Goal: Task Accomplishment & Management: Manage account settings

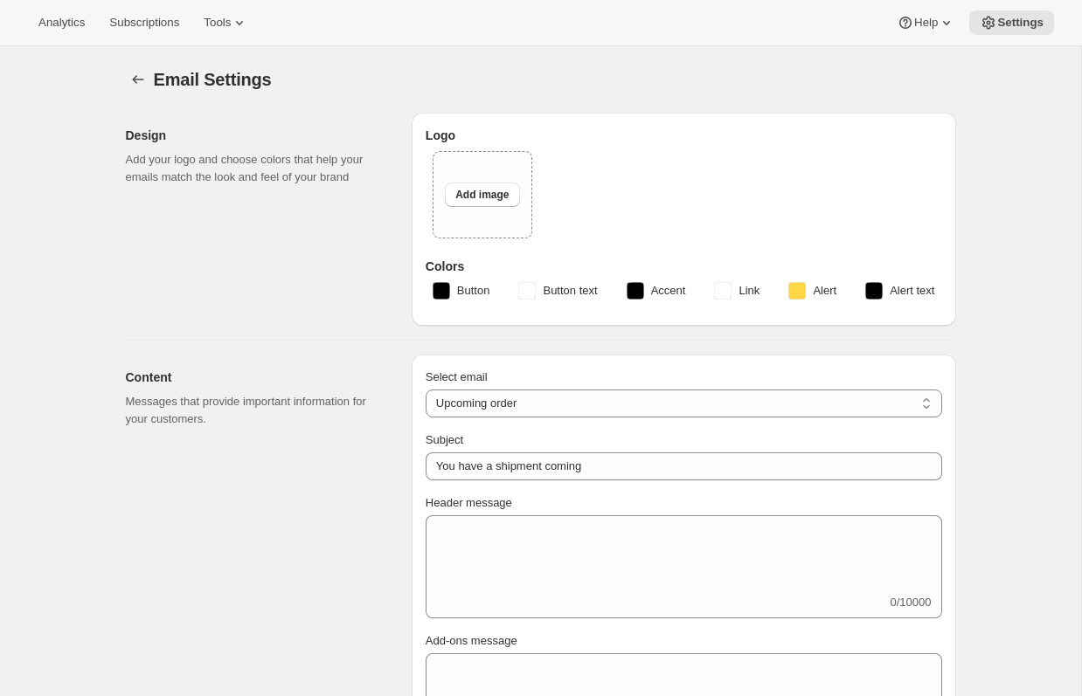
select select "subscriptionMessage"
select select "5"
select select "15"
select select "14"
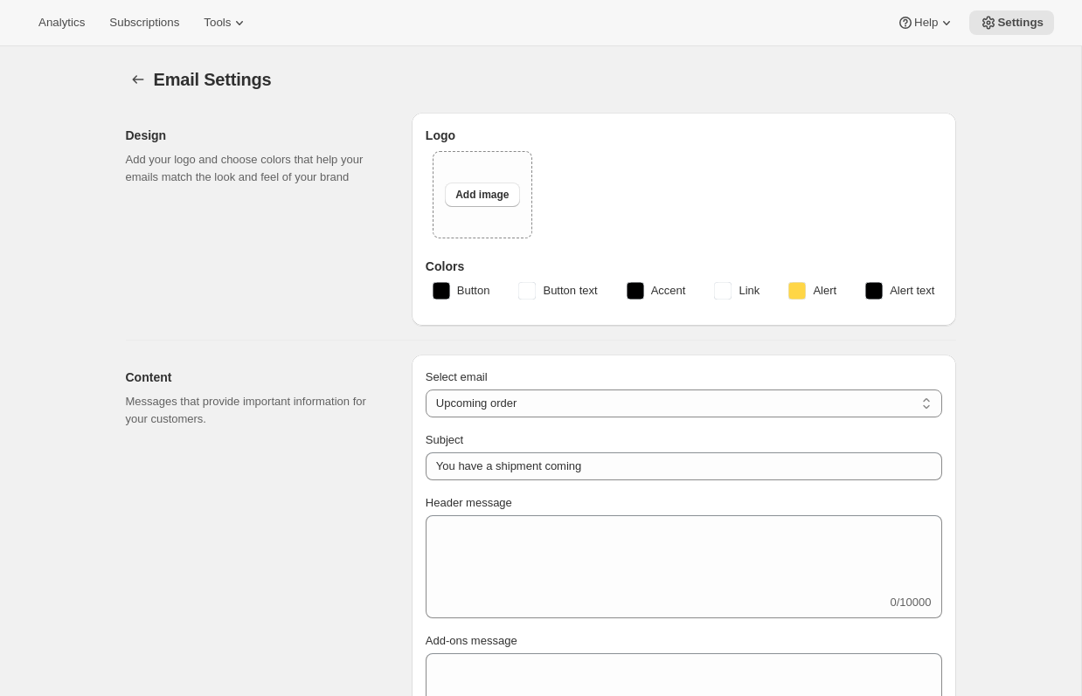
type input "Craggy Range"
checkbox input "false"
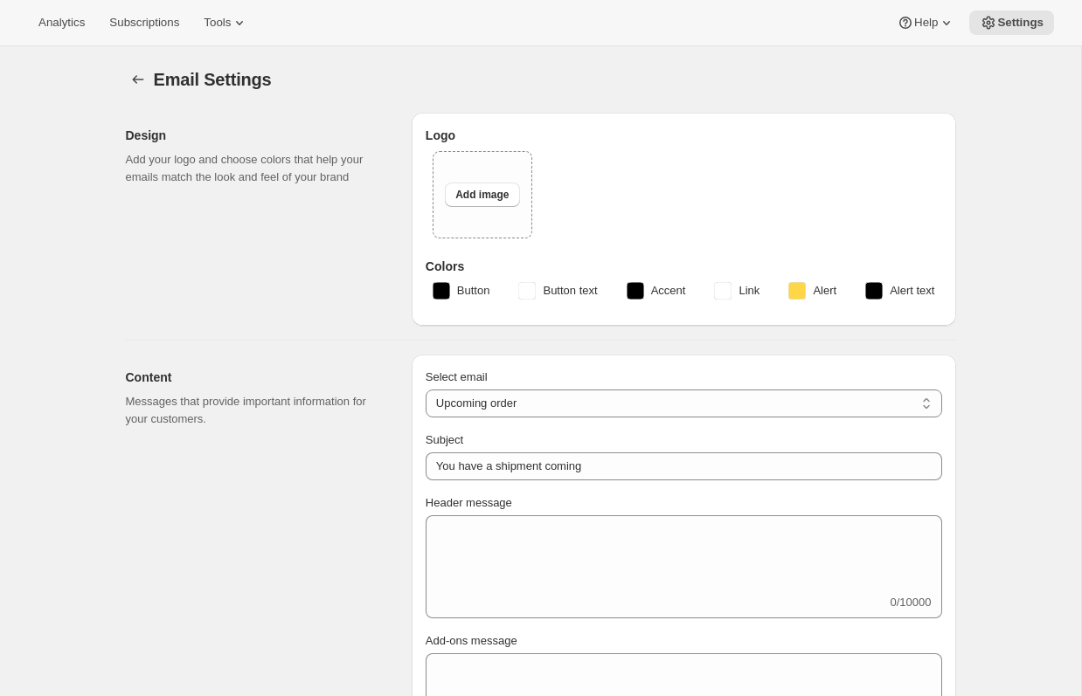
checkbox input "false"
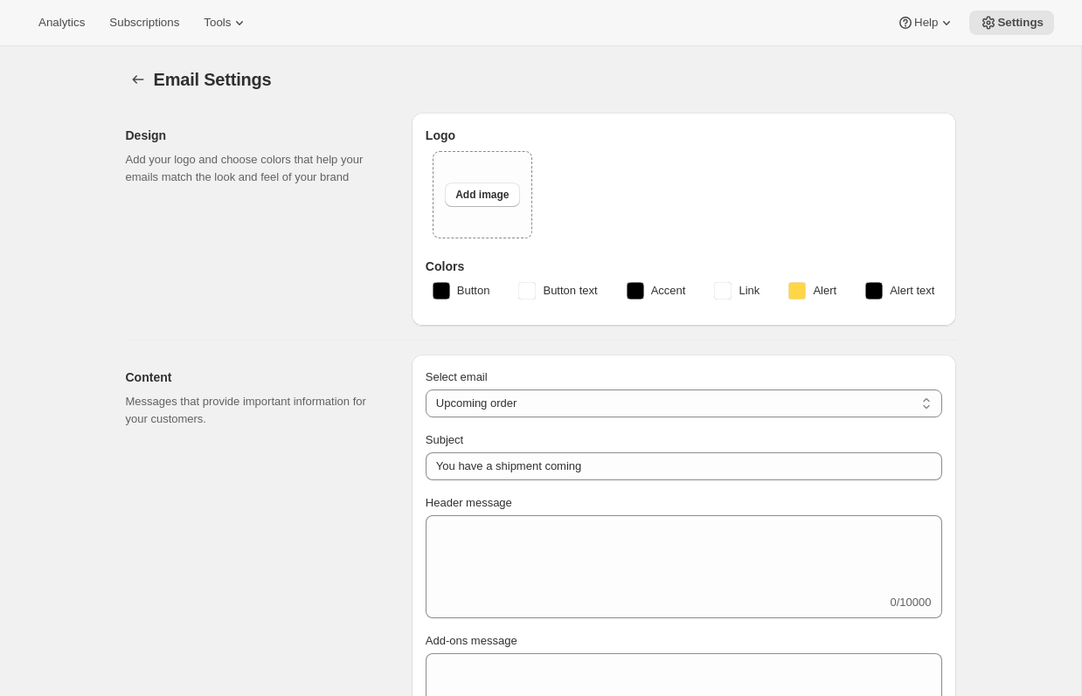
checkbox input "false"
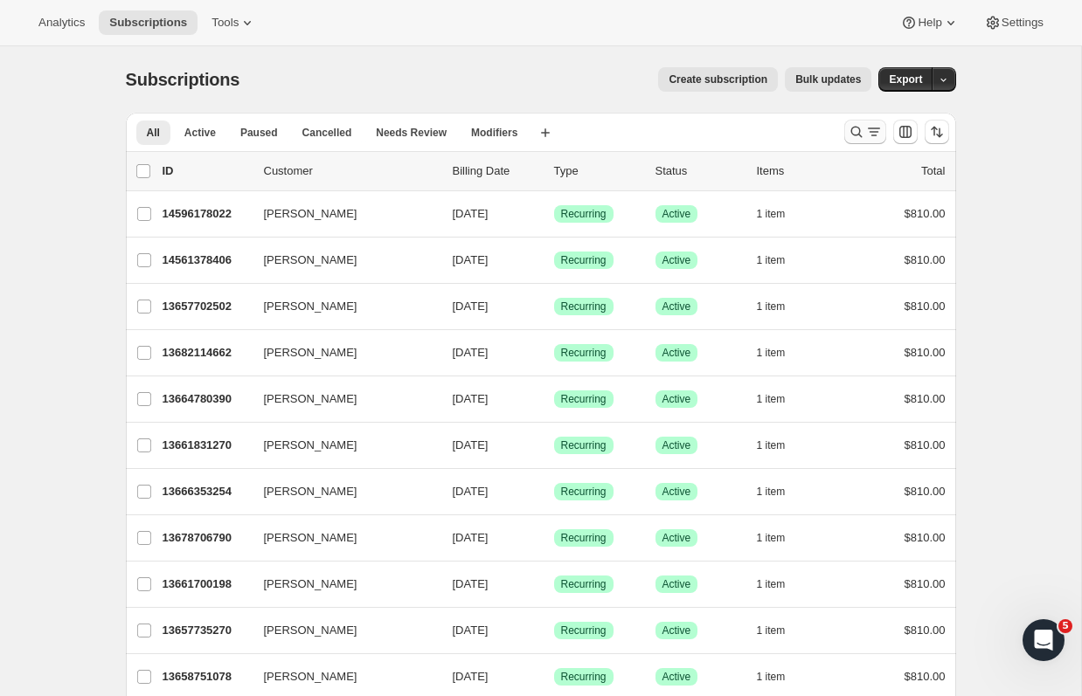
click at [864, 132] on div "Search and filter results" at bounding box center [865, 131] width 35 height 17
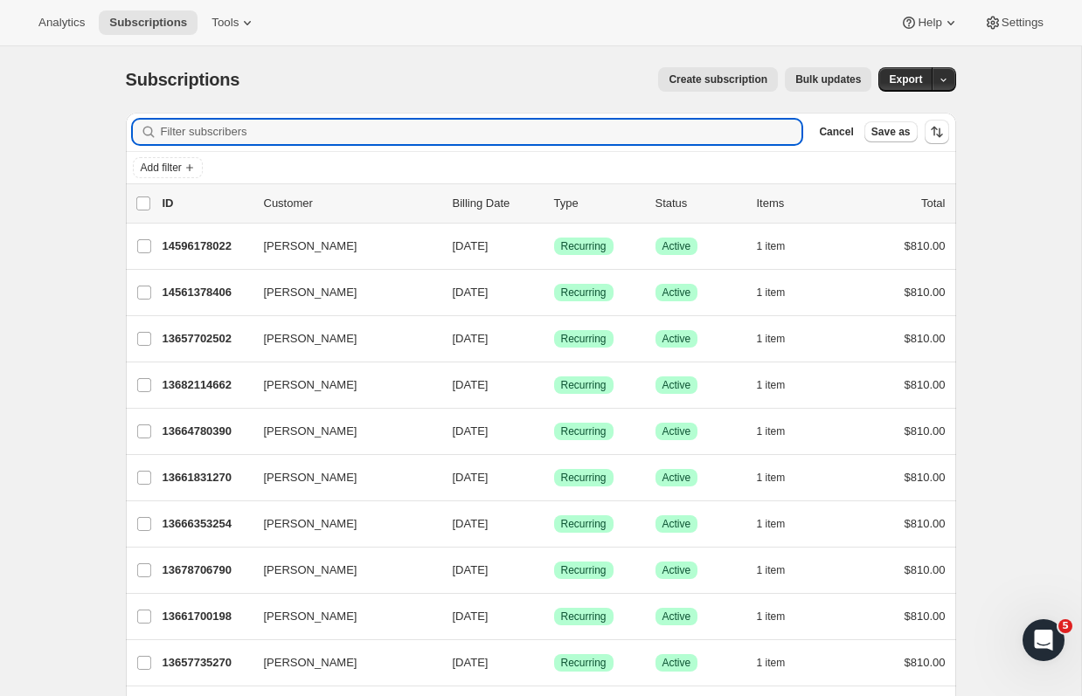
paste input "[PERSON_NAME]"
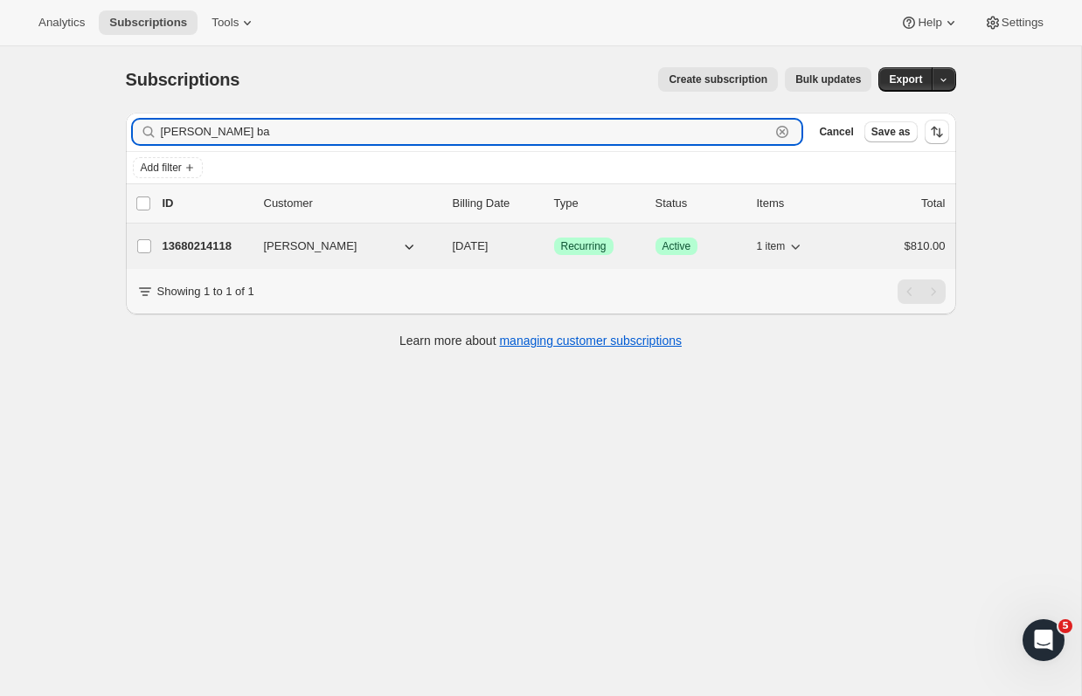
type input "[PERSON_NAME] ba"
click at [214, 239] on p "13680214118" at bounding box center [206, 246] width 87 height 17
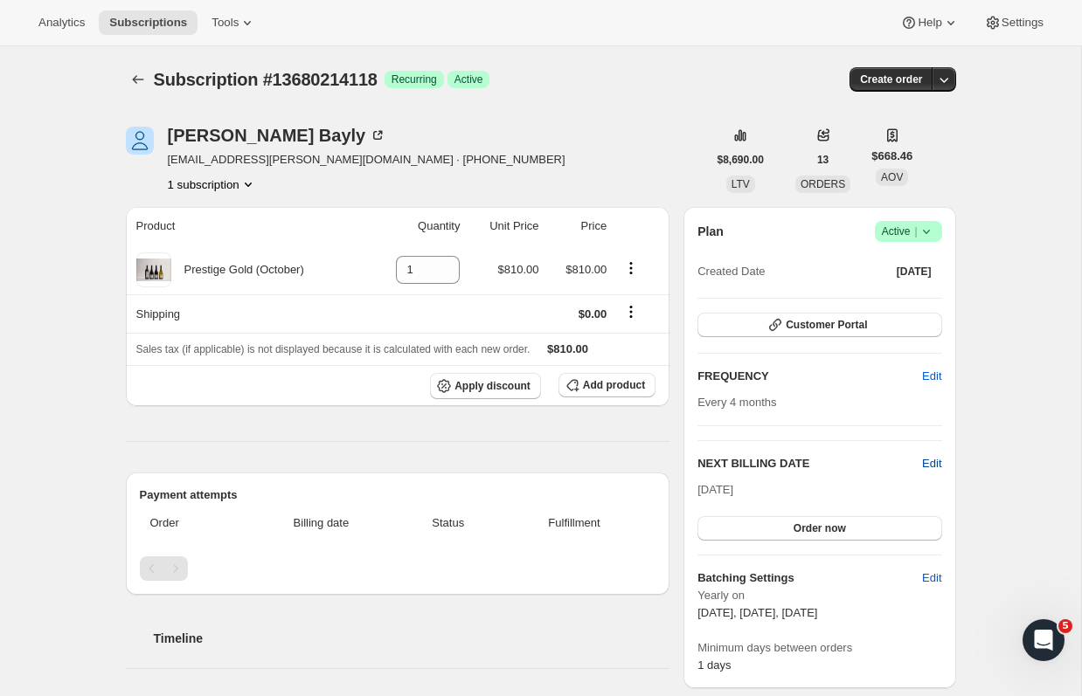
click at [931, 463] on span "Edit" at bounding box center [931, 463] width 19 height 17
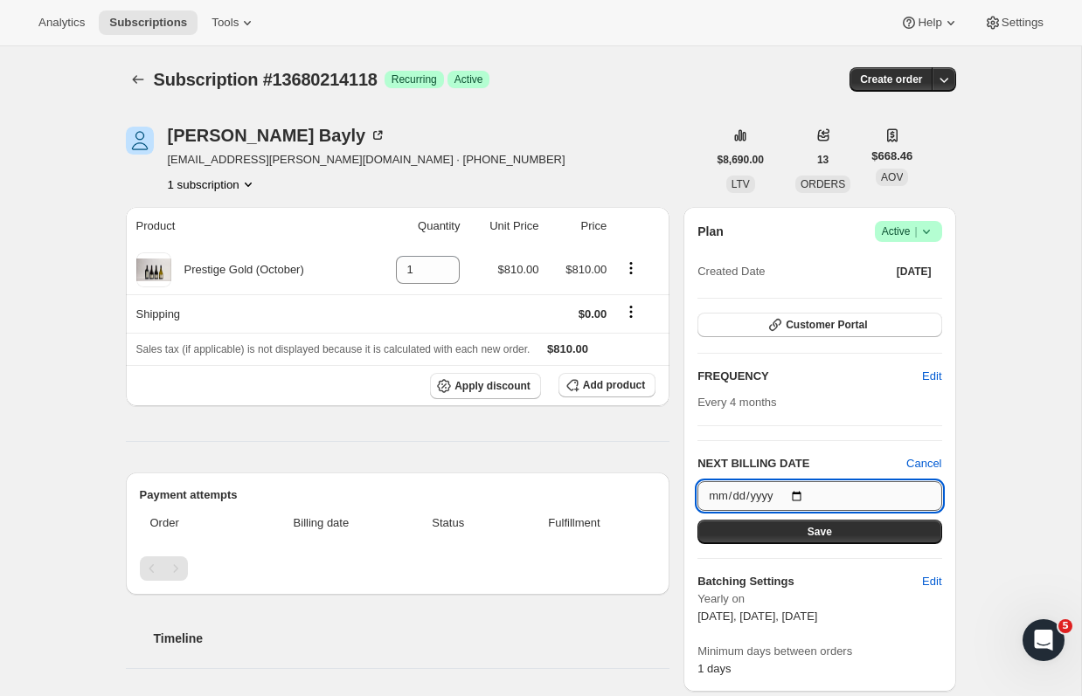
click at [848, 492] on input "[DATE]" at bounding box center [819, 496] width 244 height 30
type input "[DATE]"
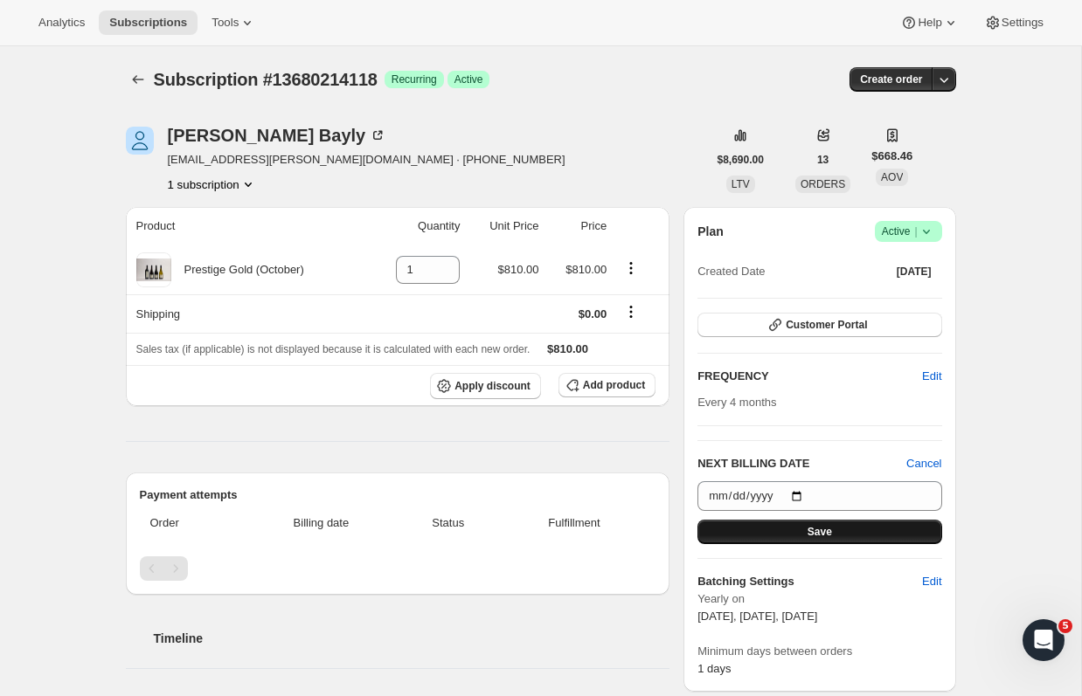
click at [874, 529] on button "Save" at bounding box center [819, 532] width 244 height 24
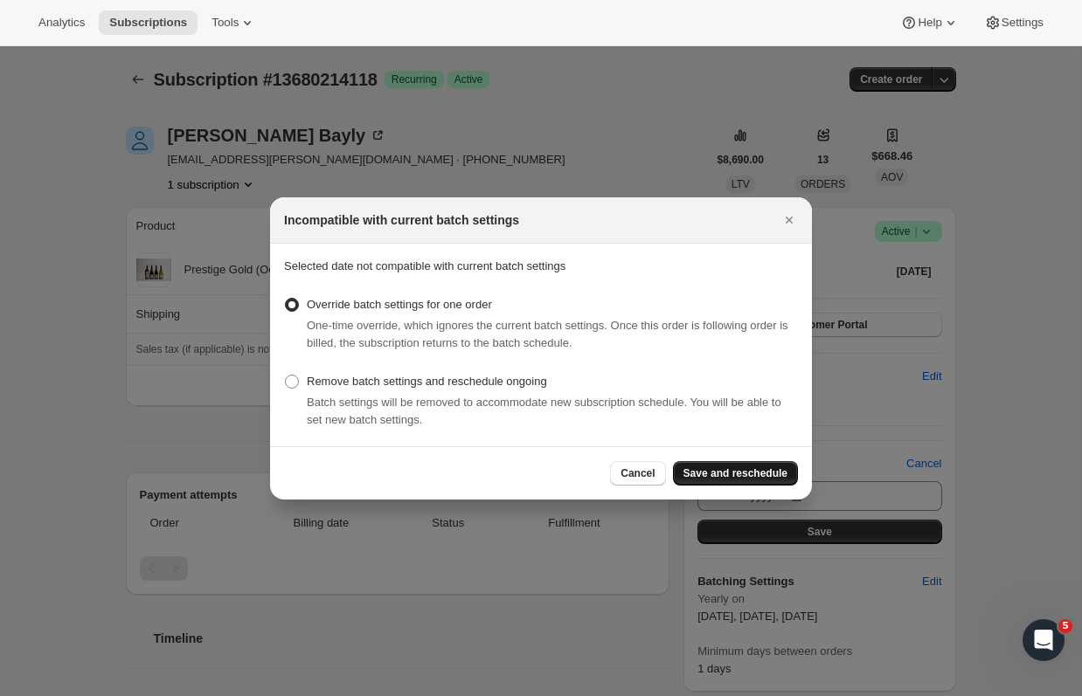
click at [743, 471] on span "Save and reschedule" at bounding box center [735, 474] width 104 height 14
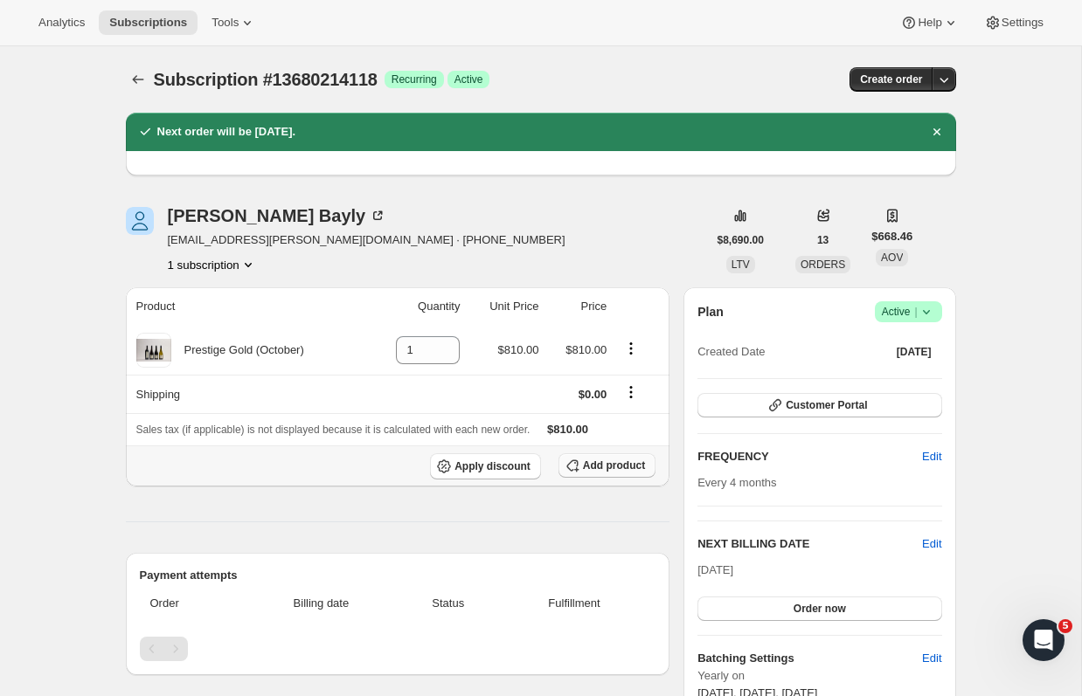
click at [585, 470] on span "Add product" at bounding box center [614, 466] width 62 height 14
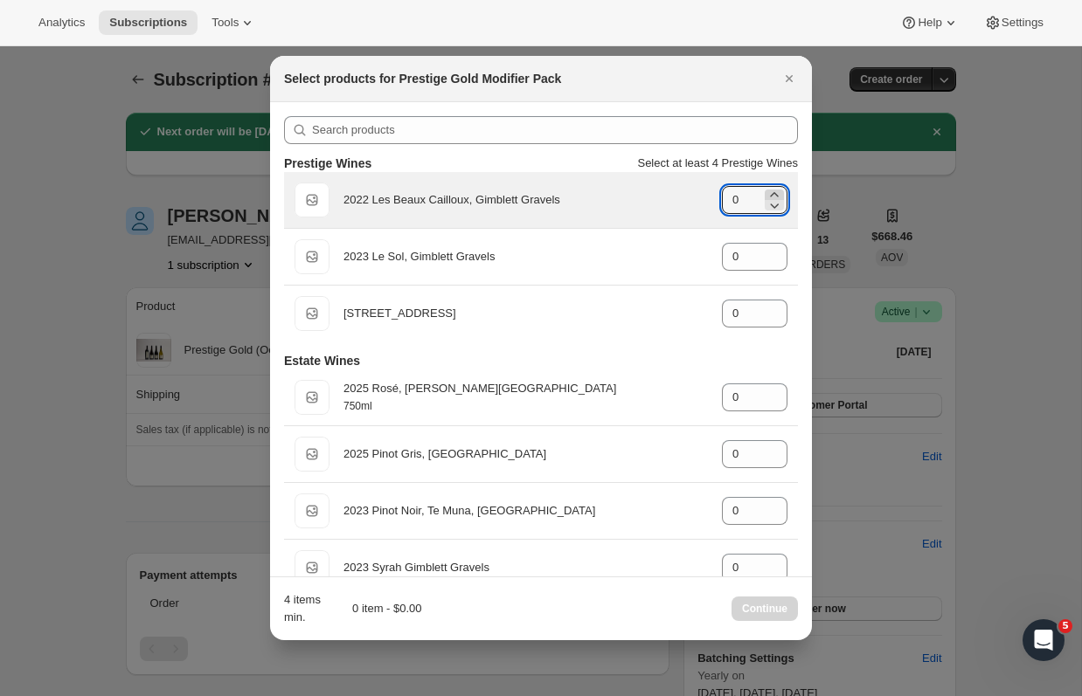
click at [782, 190] on icon ":rig:" at bounding box center [773, 194] width 17 height 17
type input "1"
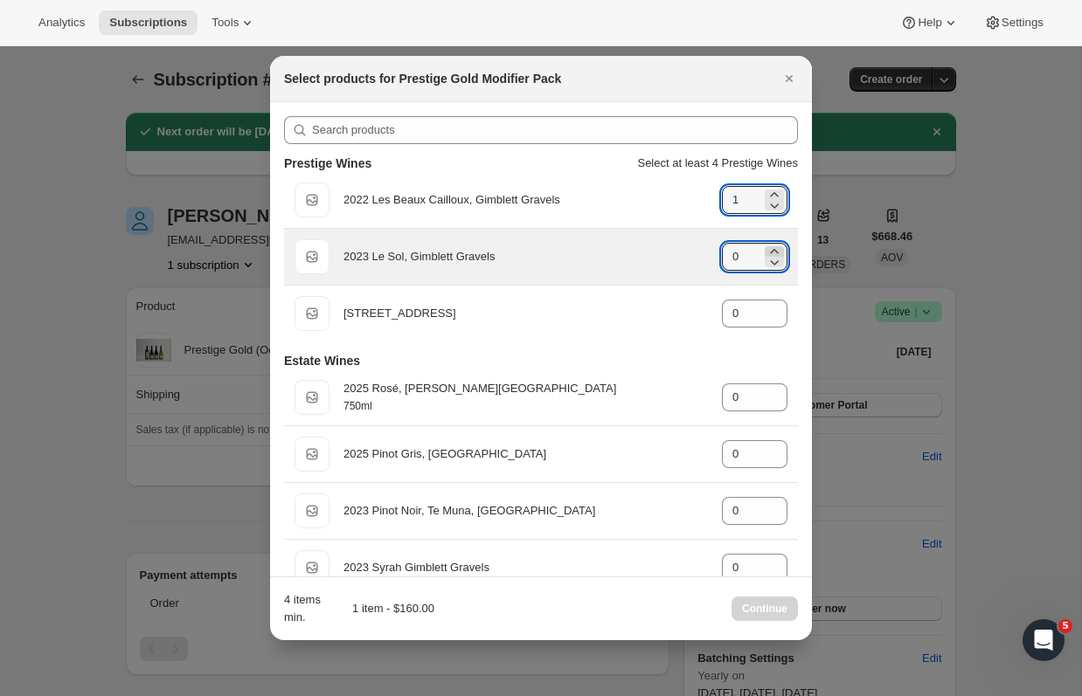
click at [775, 249] on icon ":rig:" at bounding box center [773, 251] width 17 height 17
type input "1"
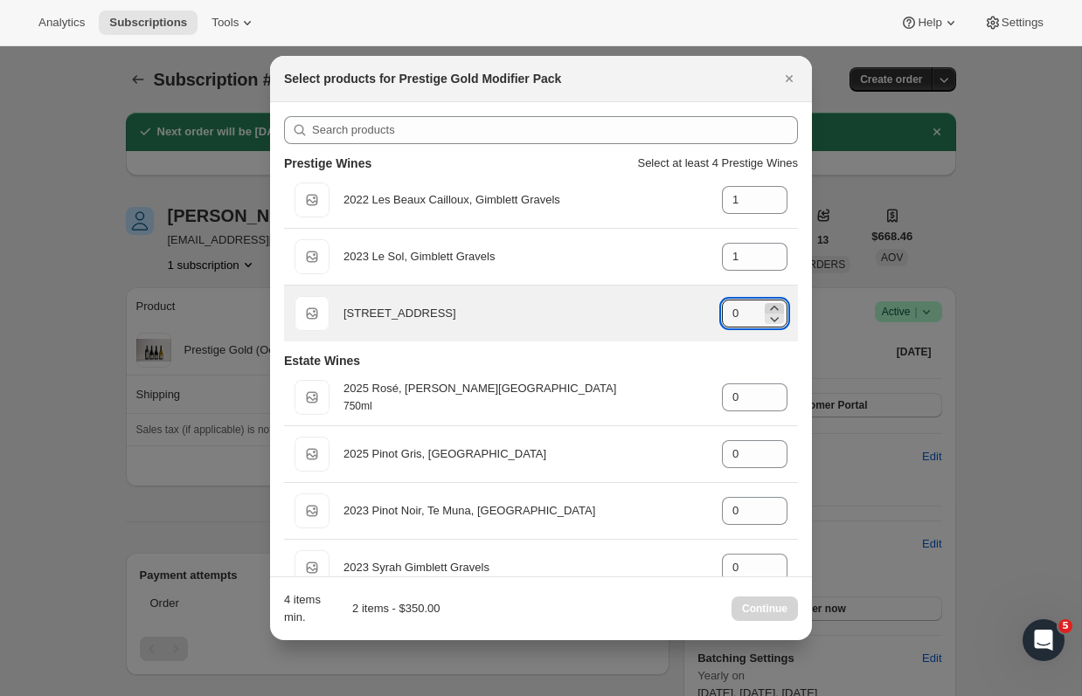
click at [771, 303] on icon ":rig:" at bounding box center [773, 308] width 17 height 17
type input "2"
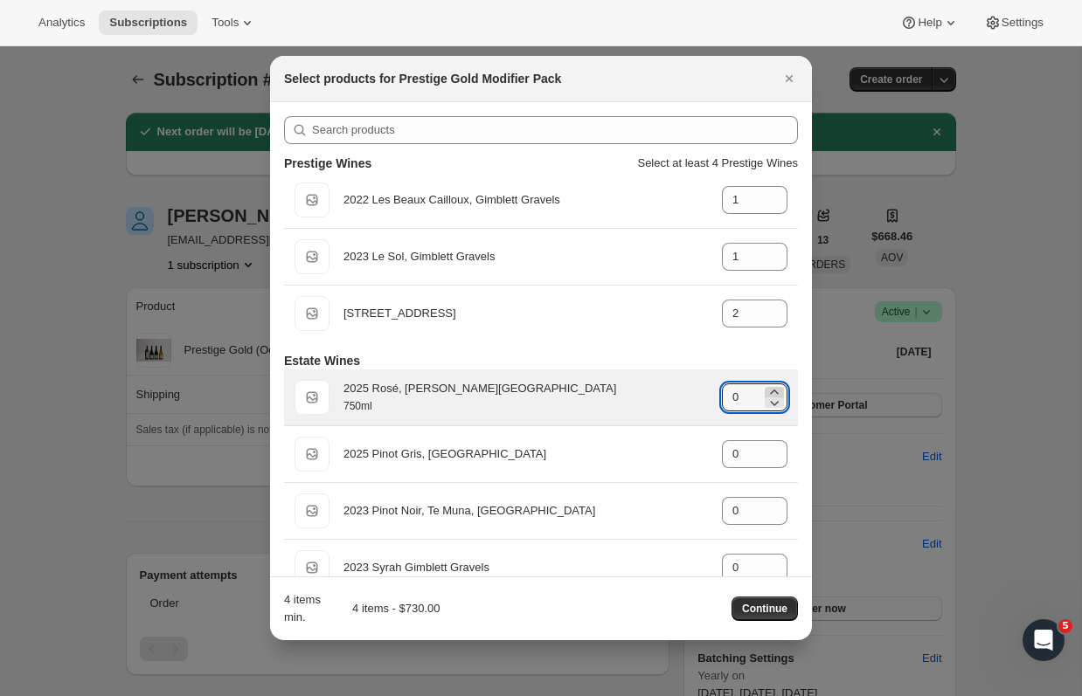
click at [772, 386] on icon ":rig:" at bounding box center [773, 392] width 17 height 17
type input "2"
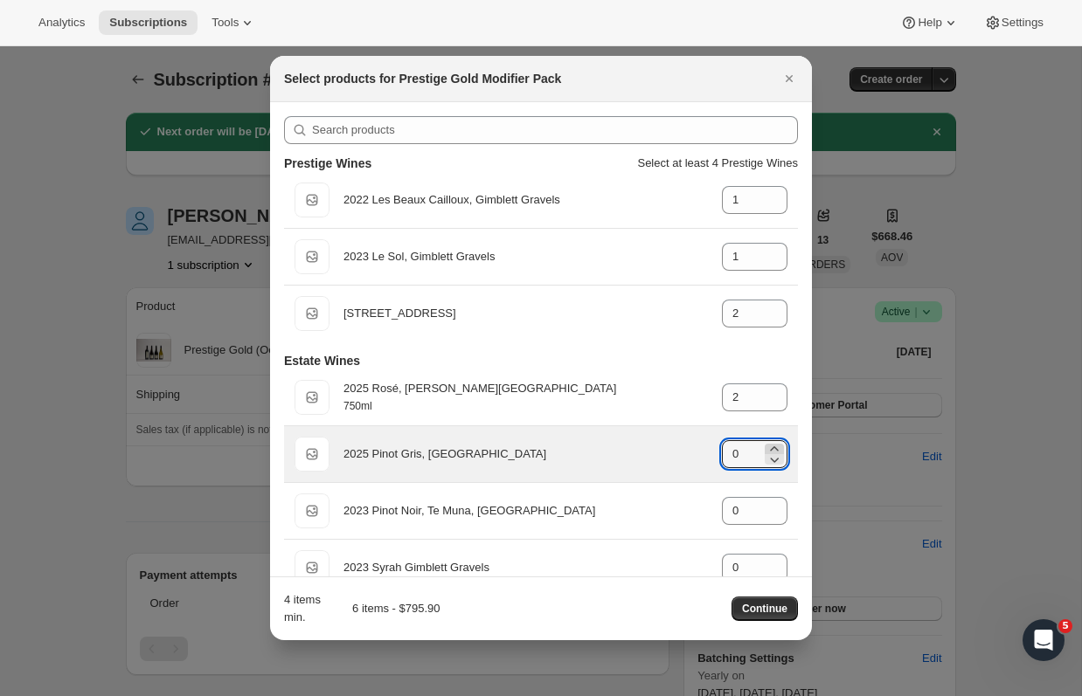
click at [773, 445] on icon ":rig:" at bounding box center [773, 448] width 17 height 17
type input "2"
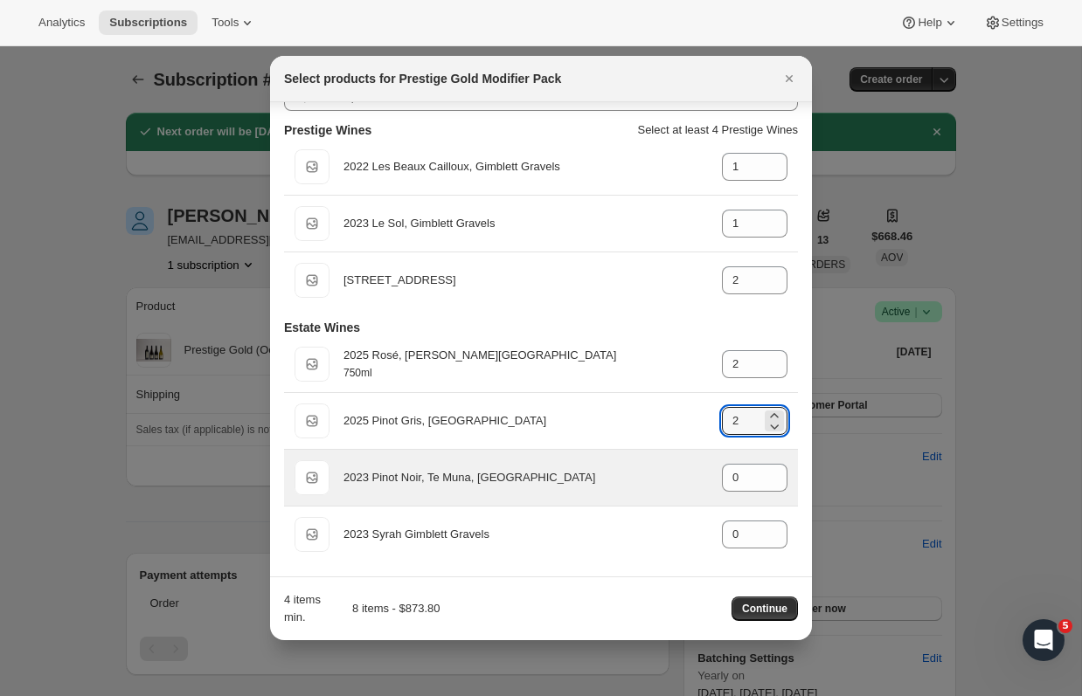
scroll to position [34, 0]
click at [774, 473] on icon ":rig:" at bounding box center [773, 472] width 17 height 17
type input "2"
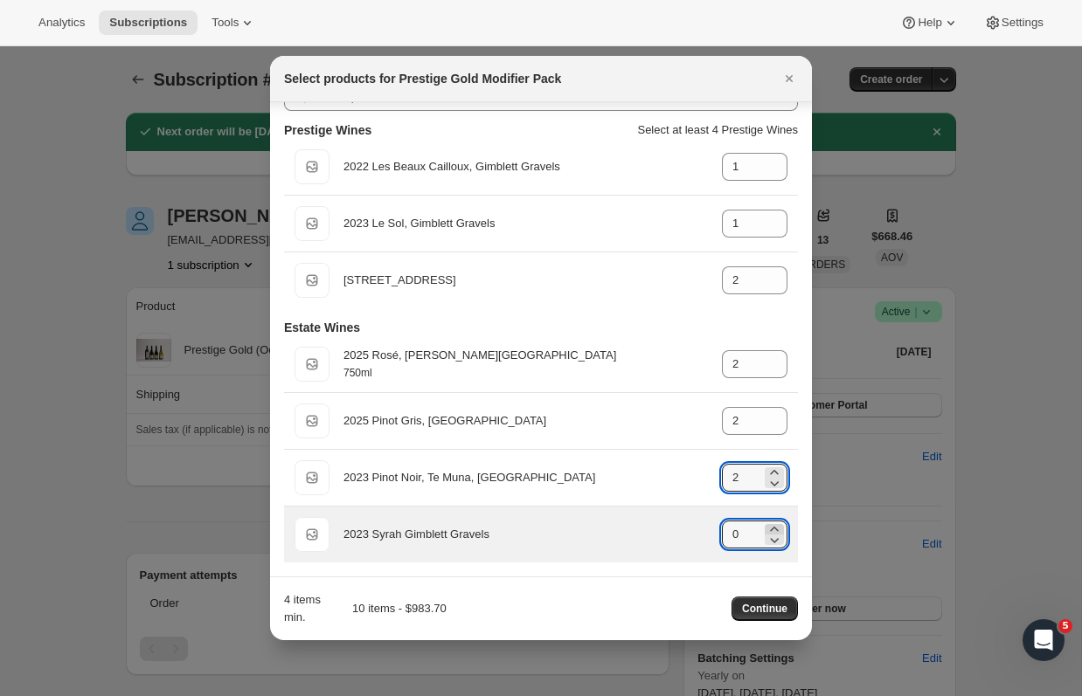
click at [777, 524] on icon ":rig:" at bounding box center [773, 529] width 17 height 17
type input "2"
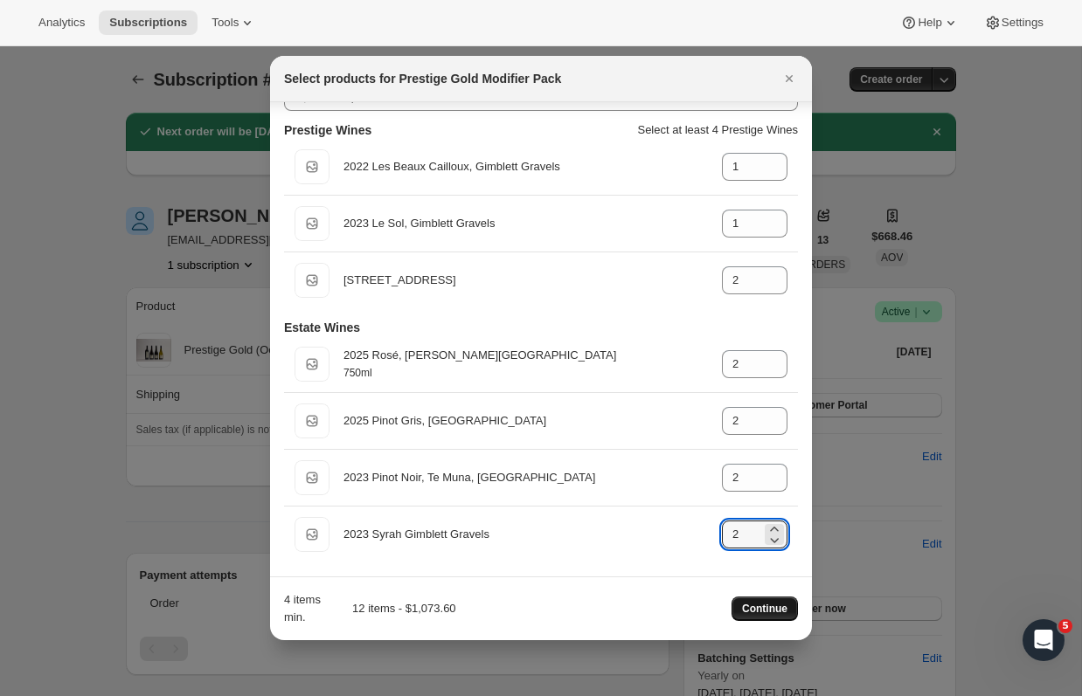
click at [767, 608] on span "Continue" at bounding box center [764, 609] width 45 height 14
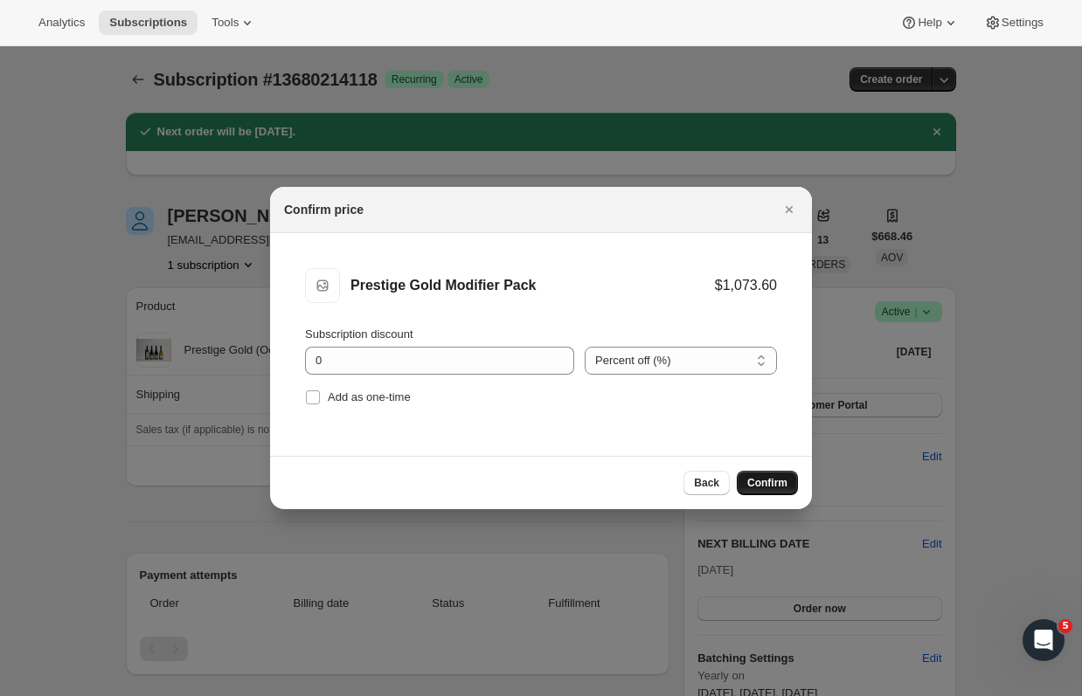
click at [770, 487] on span "Confirm" at bounding box center [767, 483] width 40 height 14
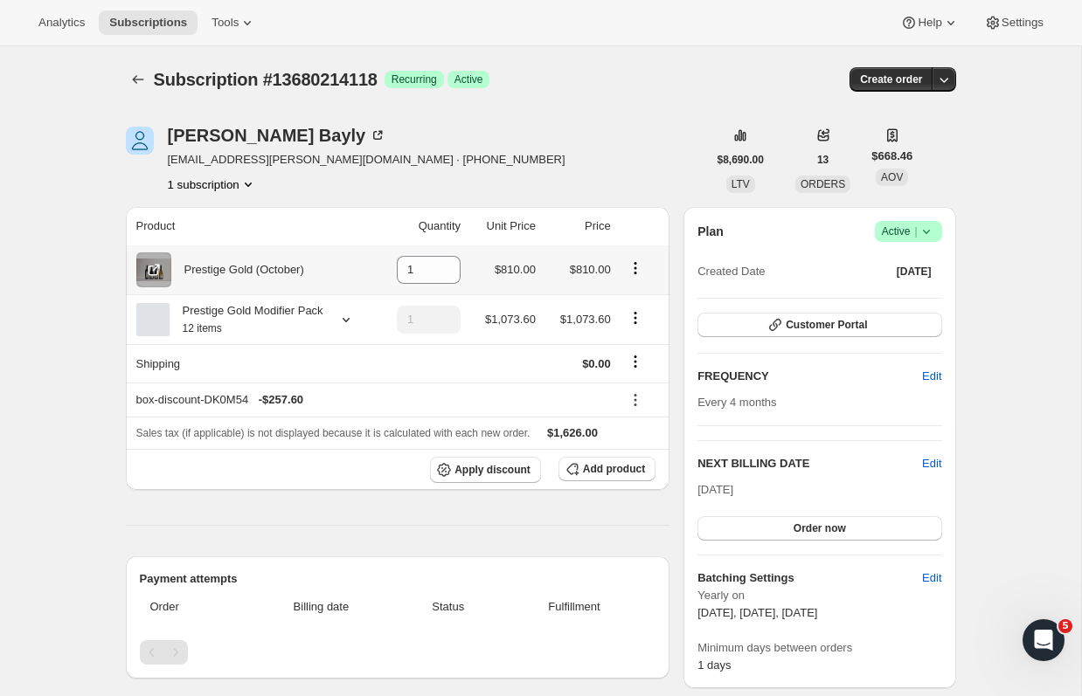
click at [640, 270] on icon "Product actions" at bounding box center [634, 268] width 17 height 17
click at [637, 303] on span "Remove" at bounding box center [622, 303] width 42 height 13
type input "0"
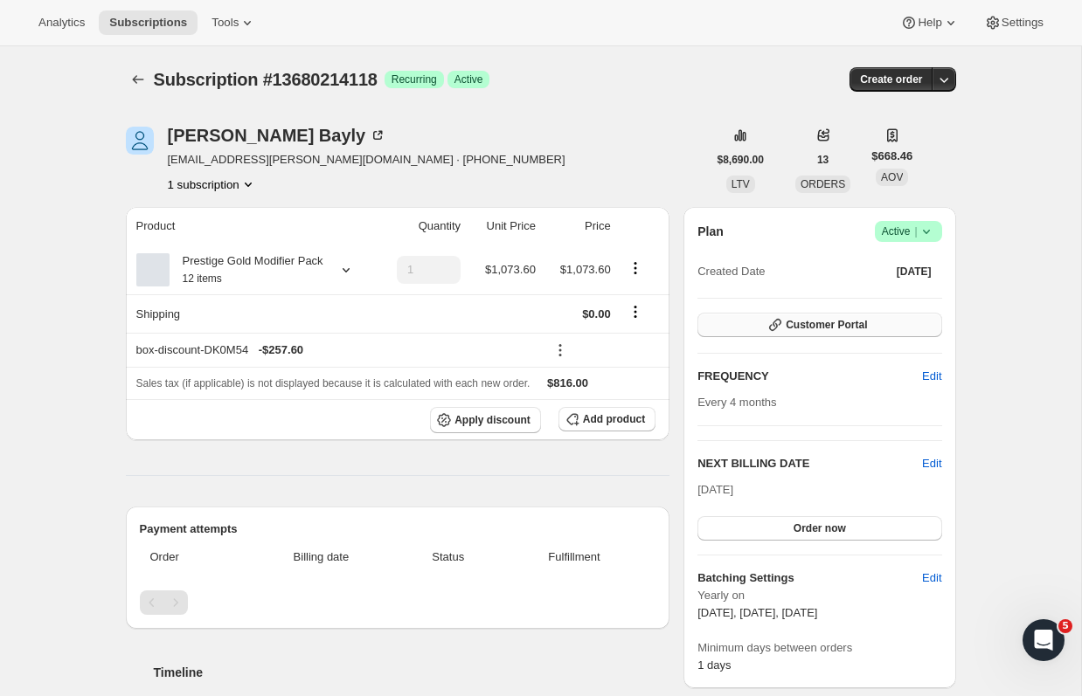
click at [868, 328] on button "Customer Portal" at bounding box center [819, 325] width 244 height 24
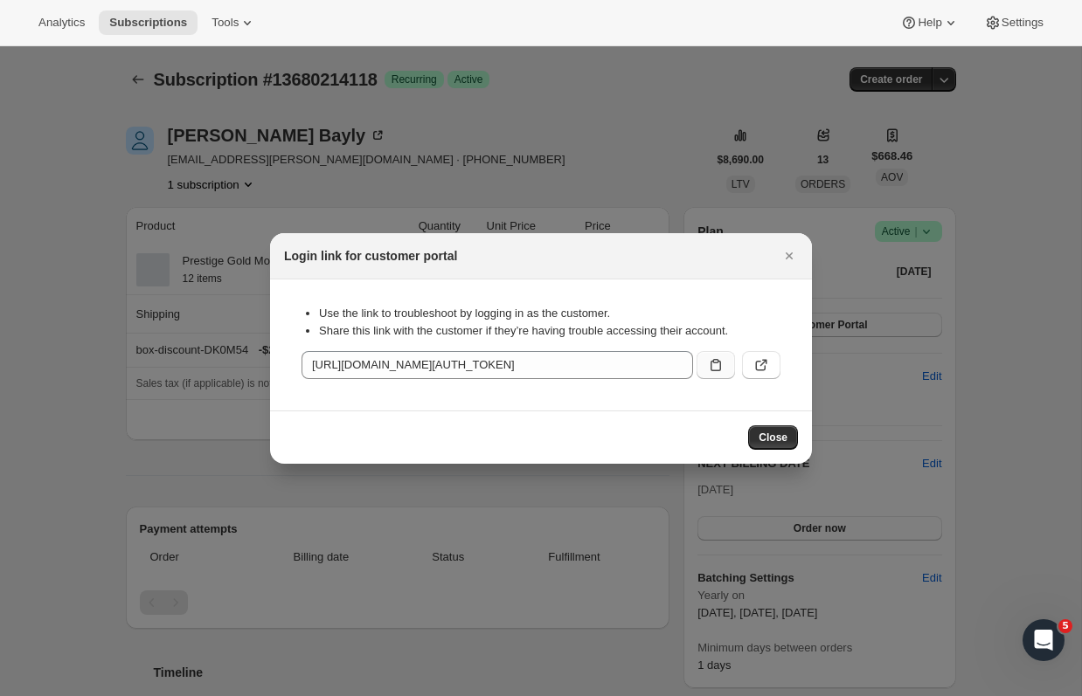
click at [710, 369] on icon ":r5g:" at bounding box center [715, 364] width 17 height 17
